Goal: Information Seeking & Learning: Learn about a topic

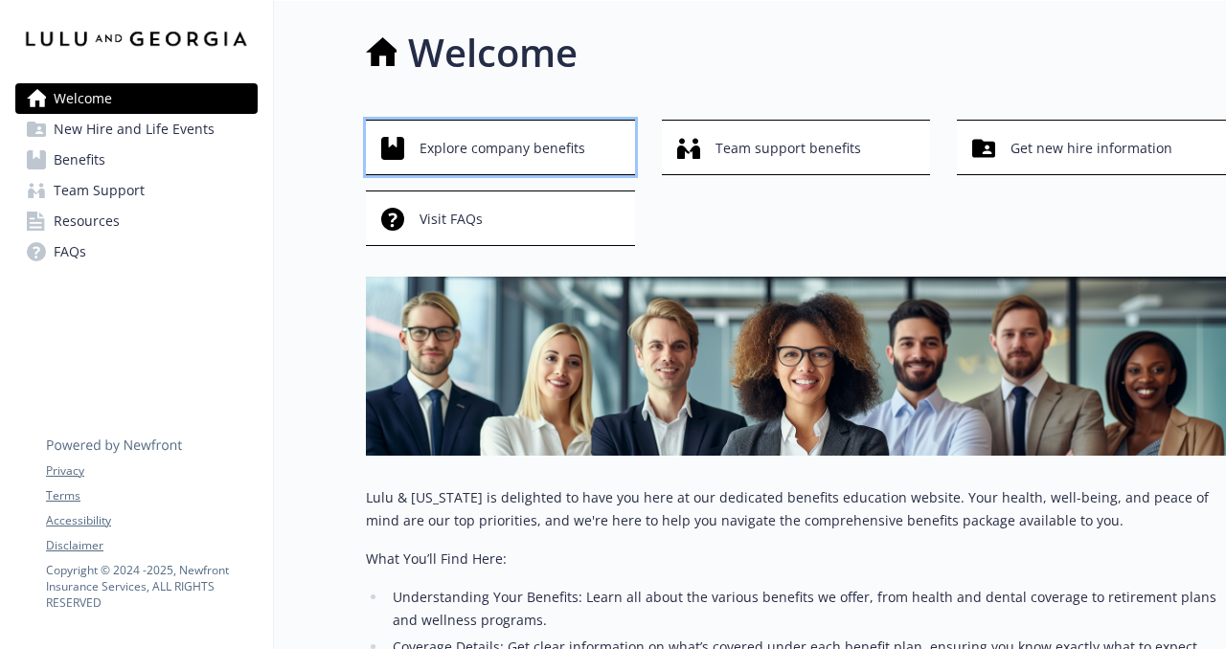
click at [581, 148] on span "Explore company benefits" at bounding box center [502, 148] width 166 height 36
